Goal: Navigation & Orientation: Find specific page/section

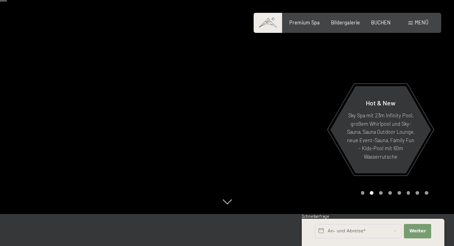
scroll to position [46, 0]
click at [384, 214] on div at bounding box center [340, 84] width 227 height 260
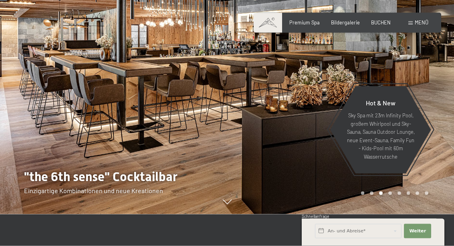
scroll to position [46, 0]
click at [390, 214] on div at bounding box center [340, 84] width 227 height 260
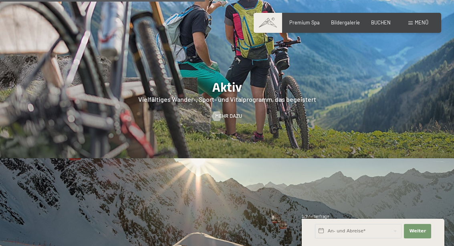
scroll to position [1277, 0]
click at [419, 26] on div "Menü" at bounding box center [418, 22] width 20 height 7
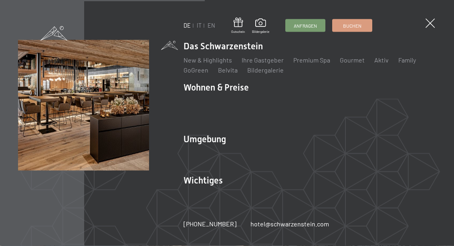
scroll to position [1277, 0]
click at [197, 28] on link "IT" at bounding box center [199, 25] width 5 height 7
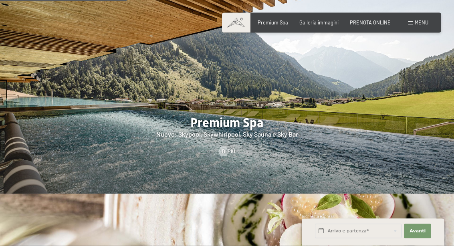
scroll to position [847, 0]
click at [100, 128] on div at bounding box center [227, 96] width 454 height 194
click at [221, 147] on div at bounding box center [224, 152] width 6 height 10
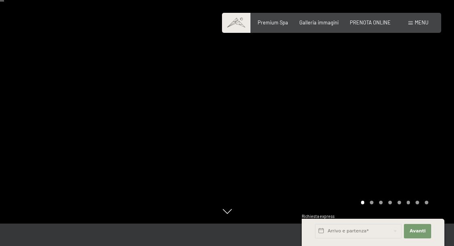
click at [370, 204] on div "Carousel Pagination" at bounding box center [393, 203] width 70 height 4
click at [387, 223] on div at bounding box center [340, 93] width 227 height 260
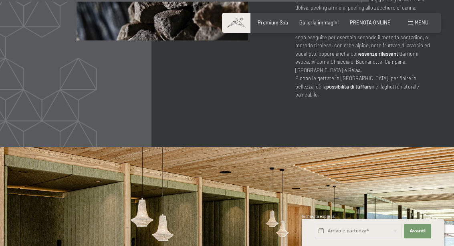
scroll to position [3253, 0]
click at [318, 24] on span "Galleria immagini" at bounding box center [318, 22] width 39 height 6
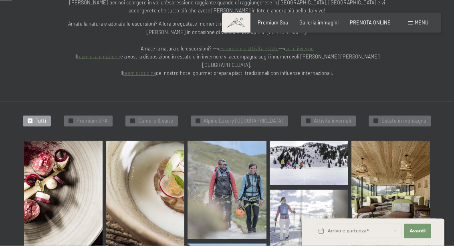
scroll to position [165, 0]
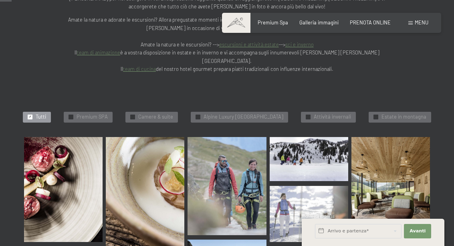
click at [52, 170] on img at bounding box center [63, 189] width 78 height 105
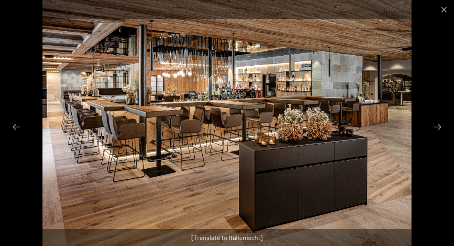
click at [438, 11] on button "Close gallery" at bounding box center [444, 9] width 20 height 19
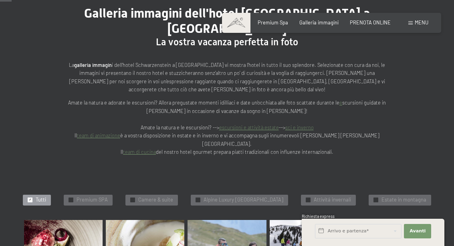
scroll to position [0, 0]
